Goal: Navigation & Orientation: Go to known website

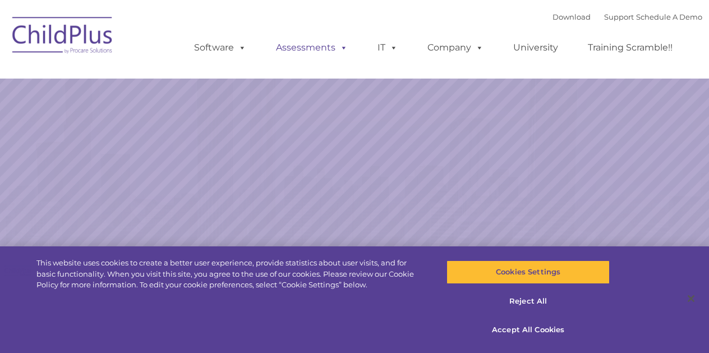
select select "MEDIUM"
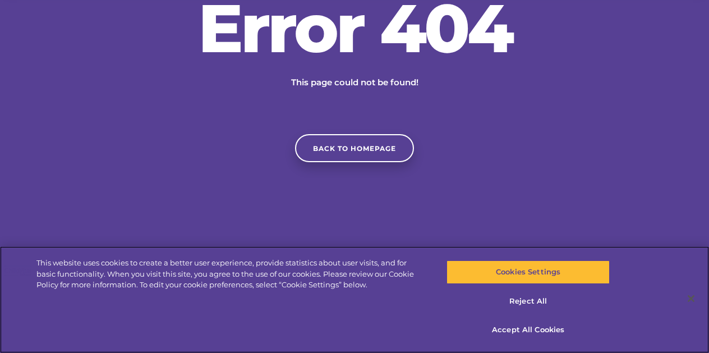
scroll to position [99, 0]
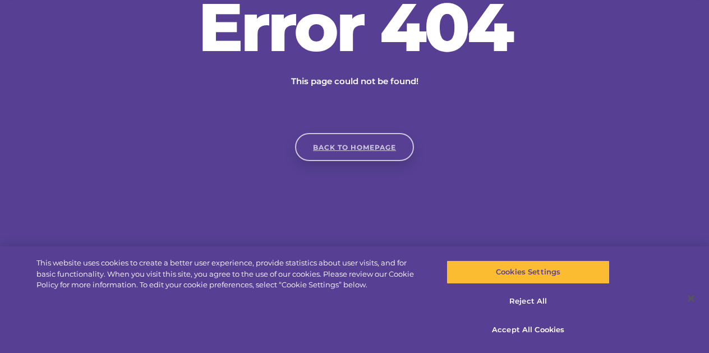
click at [340, 155] on link "Back to homepage" at bounding box center [354, 147] width 119 height 28
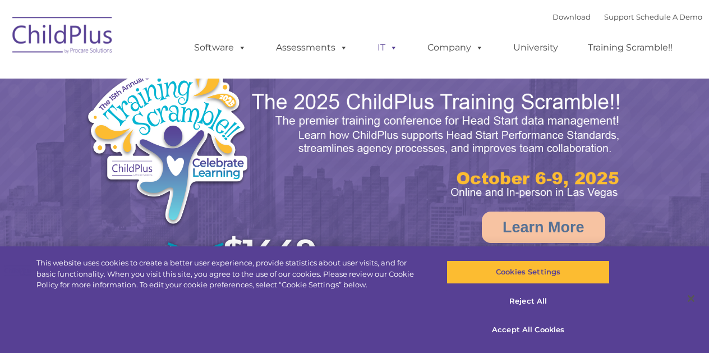
select select "MEDIUM"
